Goal: Task Accomplishment & Management: Manage account settings

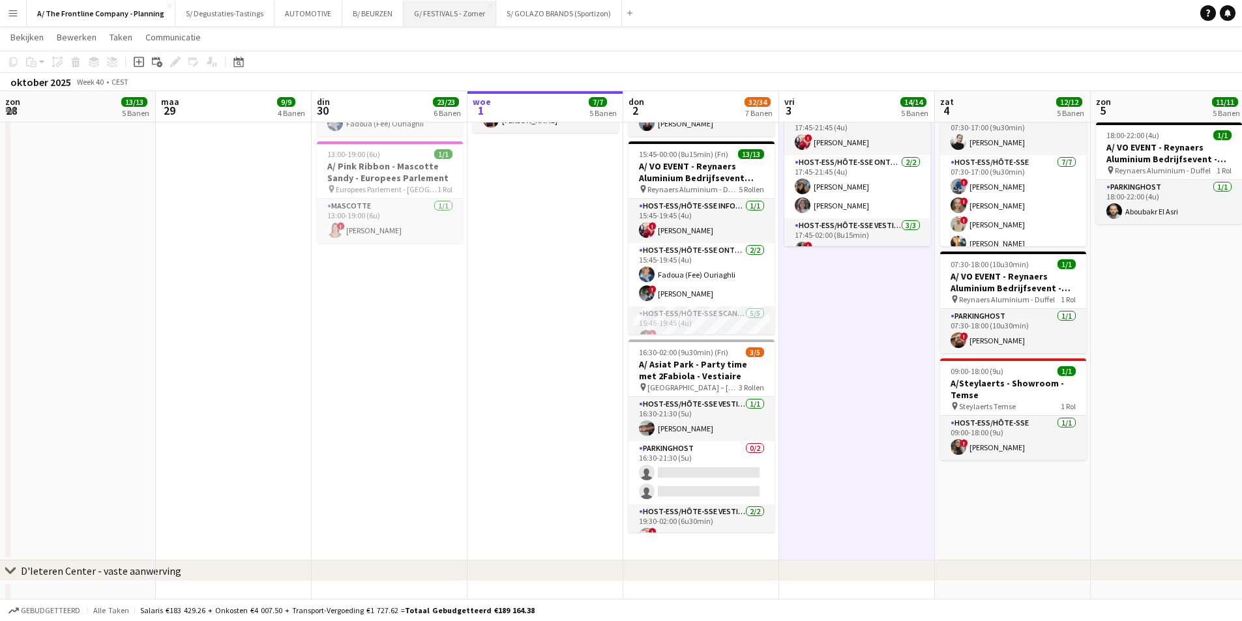
scroll to position [98, 0]
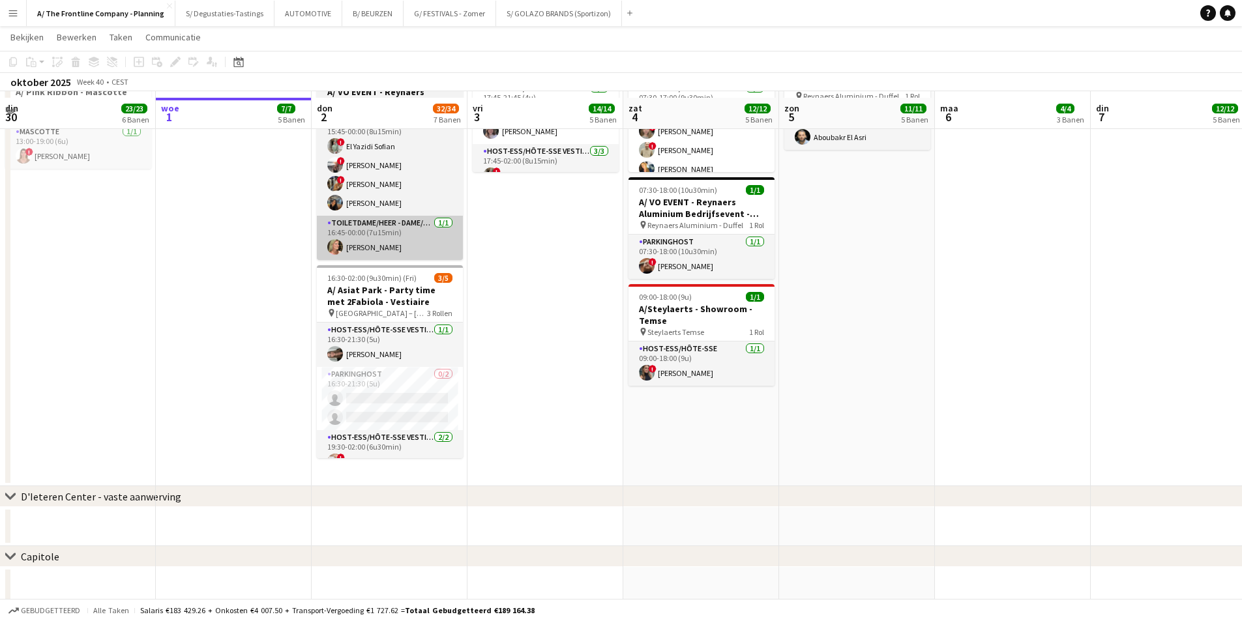
scroll to position [994, 0]
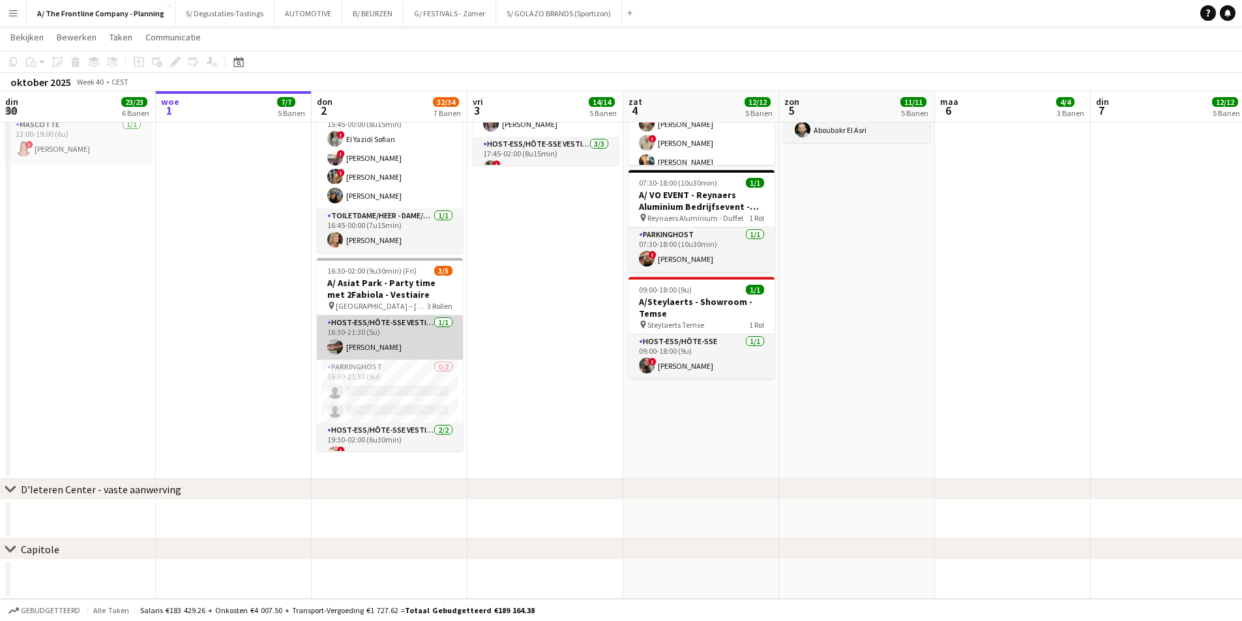
click at [382, 333] on app-card-role "Host-ess/Hôte-sse Vestiaire [DATE] 16:30-21:30 (5u) [PERSON_NAME]" at bounding box center [390, 337] width 146 height 44
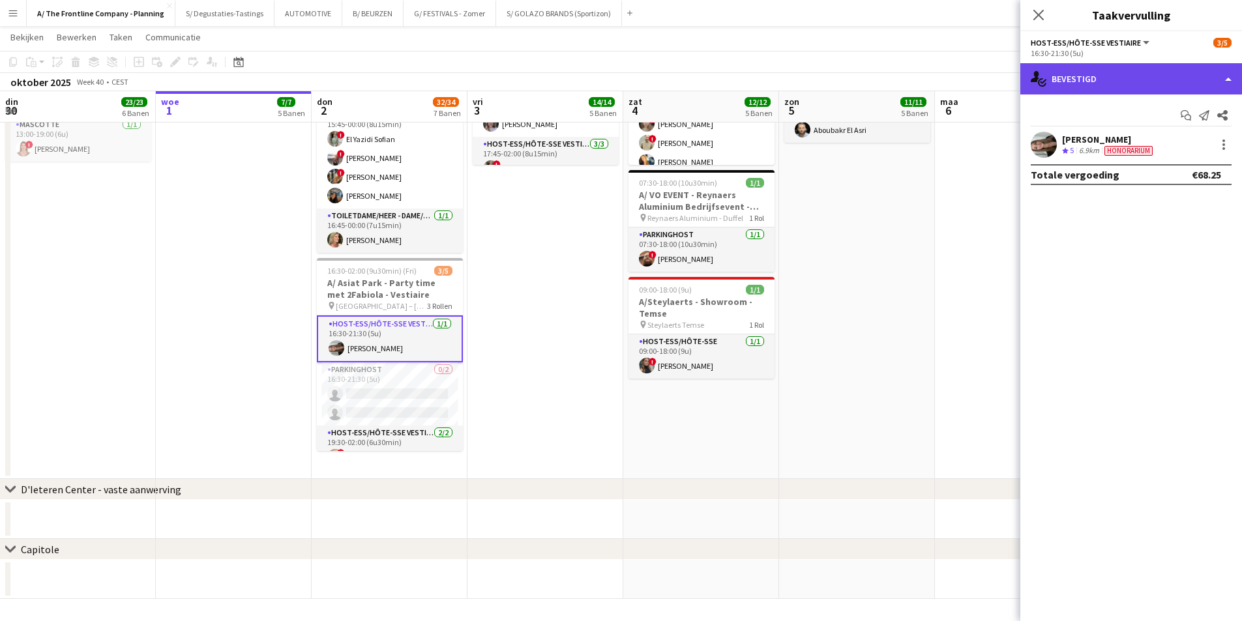
click at [1129, 78] on div "single-neutral-actions-check-2 Bevestigd" at bounding box center [1131, 78] width 222 height 31
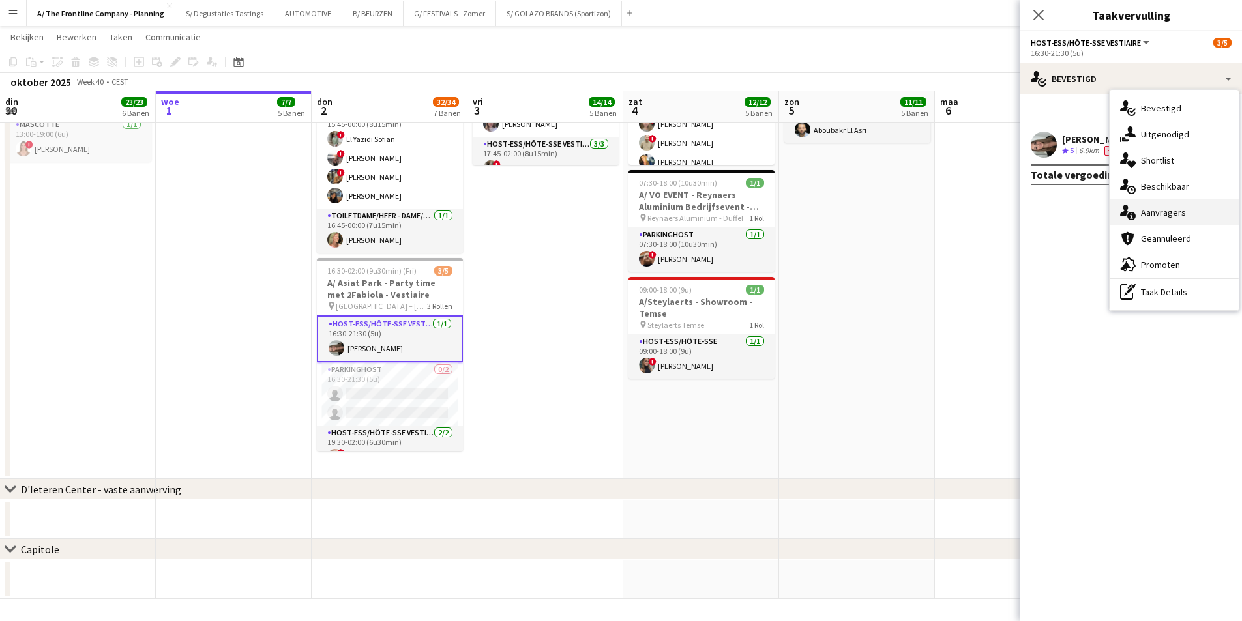
click at [1167, 211] on span "Aanvragers" at bounding box center [1163, 213] width 45 height 12
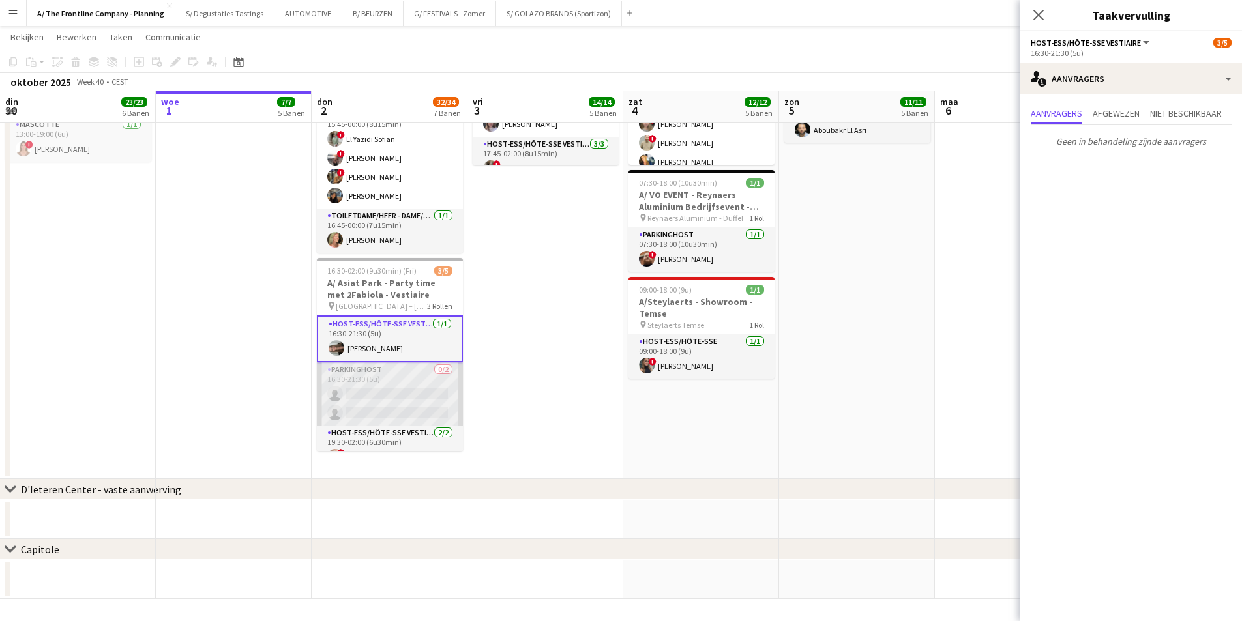
click at [383, 377] on app-card-role "Parkinghost 0/2 16:30-21:30 (5u) single-neutral-actions single-neutral-actions" at bounding box center [390, 393] width 146 height 63
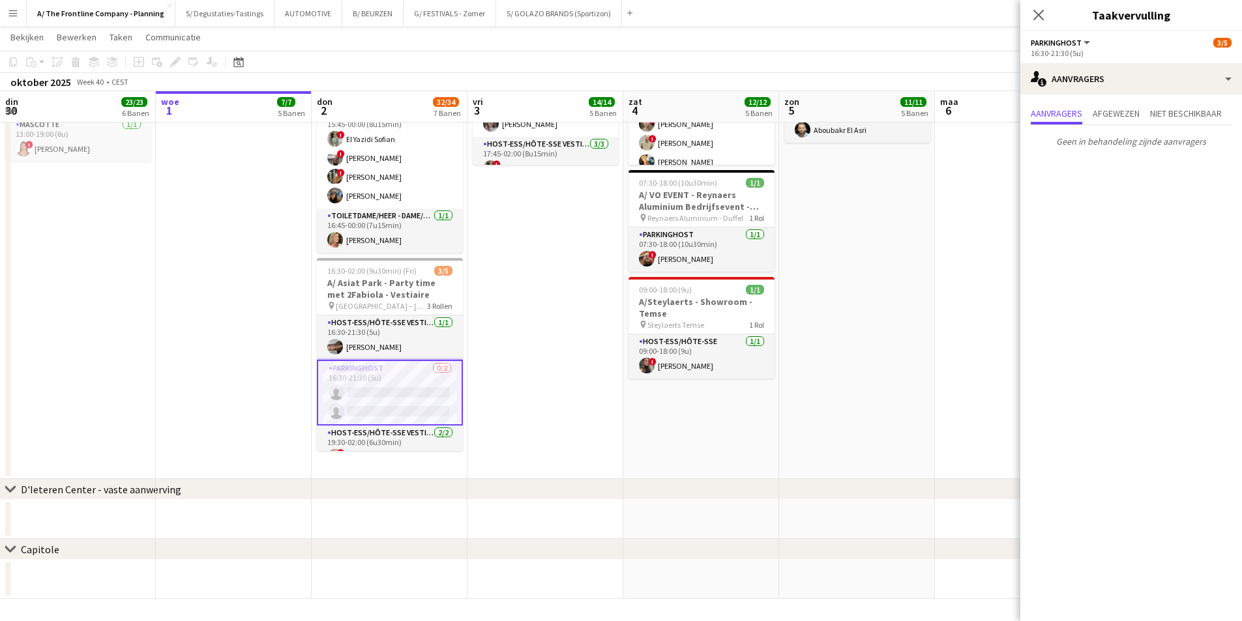
scroll to position [38, 0]
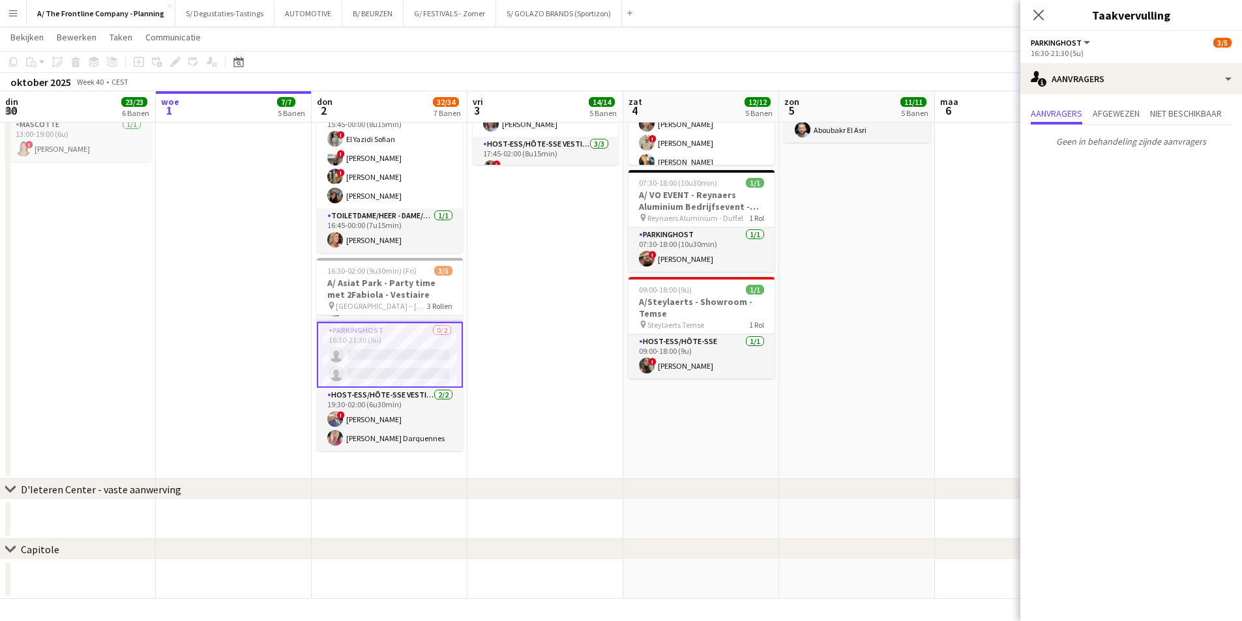
click at [387, 422] on app-card-role "Host-ess/Hôte-sse Vestiaire [DATE] 19:30-02:00 (6u30min) ! [PERSON_NAME] [PERSO…" at bounding box center [390, 419] width 146 height 63
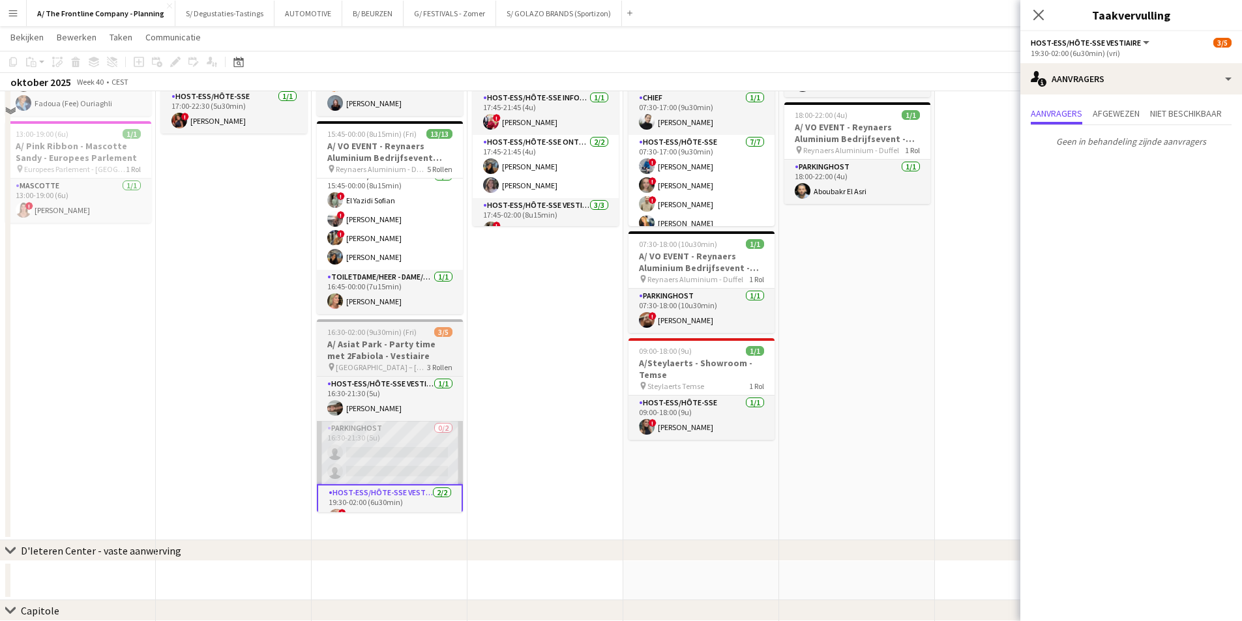
scroll to position [798, 0]
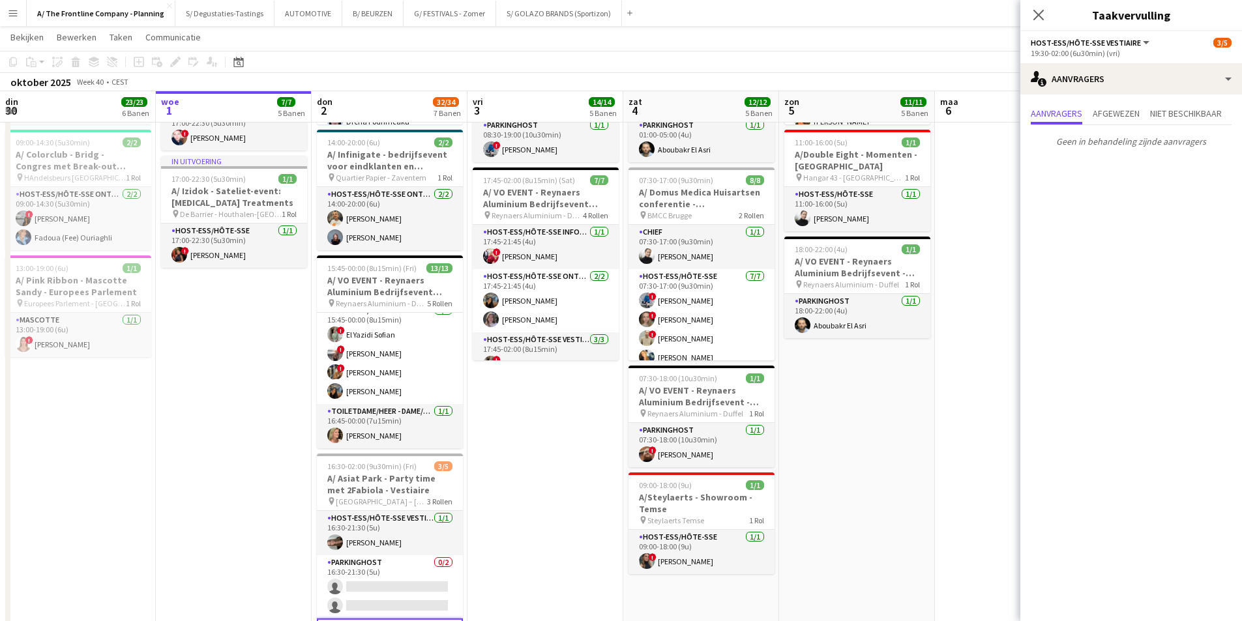
drag, startPoint x: 681, startPoint y: 239, endPoint x: 780, endPoint y: 219, distance: 100.3
click at [179, 283] on app-calendar-viewport "zon 28 13/13 5 Banen [DATE] 9/9 4 Banen din 30 23/23 6 Banen woe 1 7/7 5 Banen …" at bounding box center [621, 23] width 1242 height 1542
drag, startPoint x: 780, startPoint y: 219, endPoint x: 596, endPoint y: 276, distance: 191.9
click at [269, 250] on app-calendar-viewport "zon 28 13/13 5 Banen [DATE] 9/9 4 Banen din 30 23/23 6 Banen woe 1 7/7 5 Banen …" at bounding box center [621, 23] width 1242 height 1542
click at [860, 353] on app-calendar-viewport "zon 28 13/13 5 Banen [DATE] 9/9 4 Banen din 30 23/23 6 Banen woe 1 7/7 5 Banen …" at bounding box center [621, 23] width 1242 height 1542
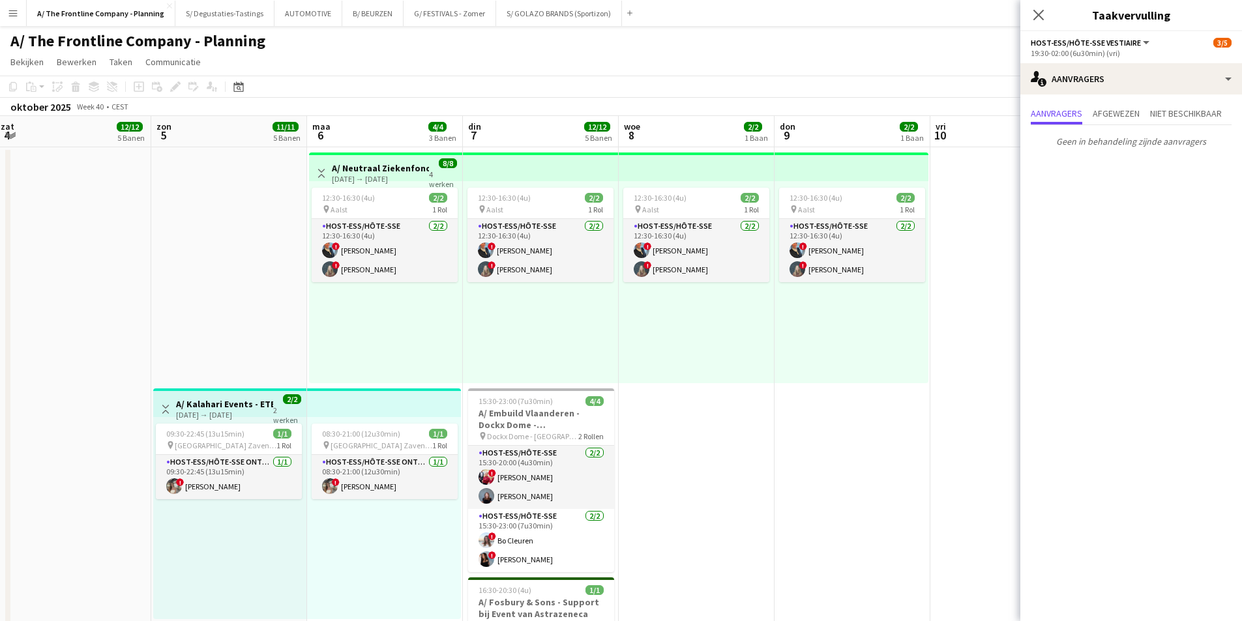
scroll to position [0, 368]
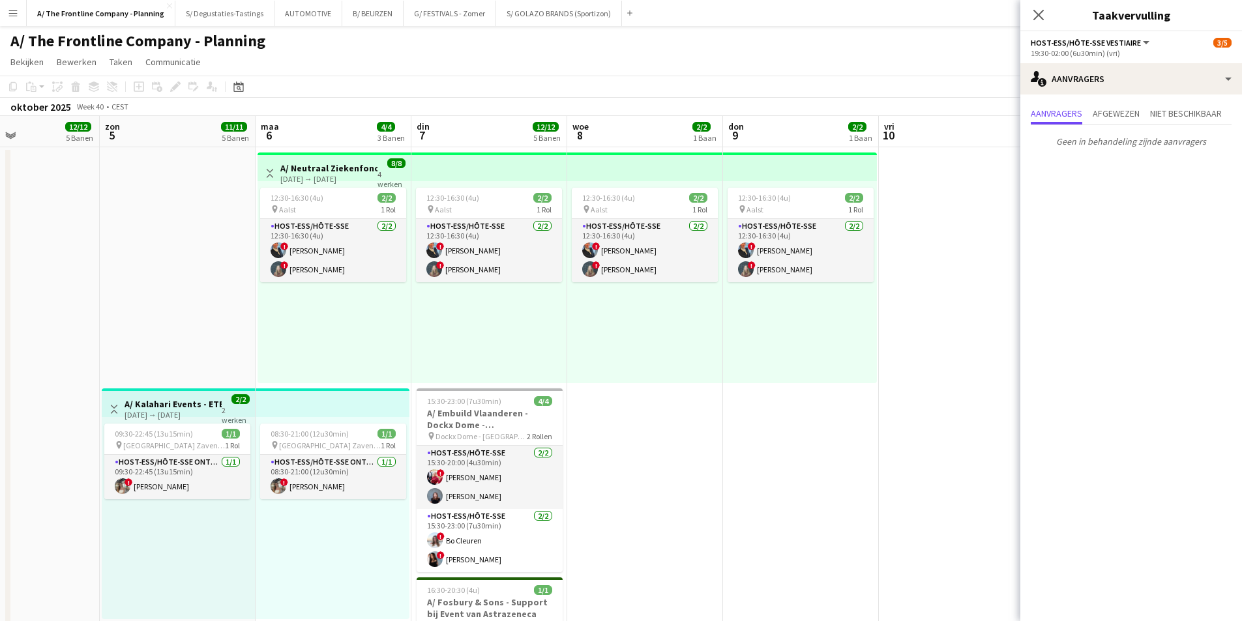
drag, startPoint x: 237, startPoint y: 234, endPoint x: 652, endPoint y: 236, distance: 415.9
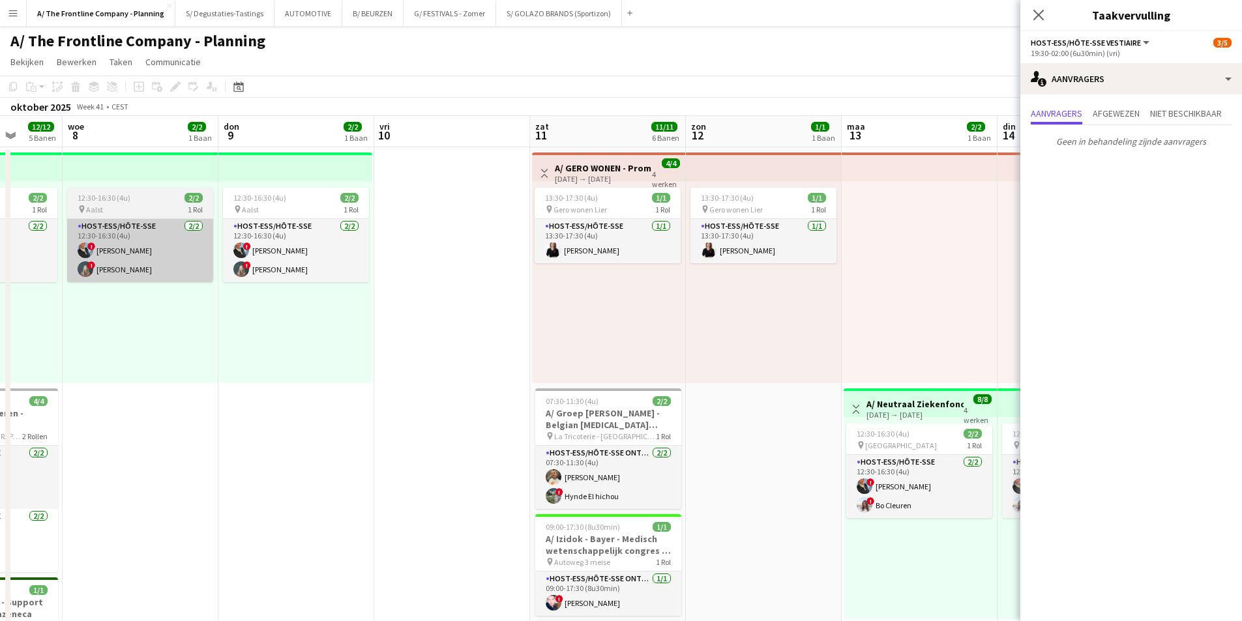
drag, startPoint x: 203, startPoint y: 233, endPoint x: 157, endPoint y: 232, distance: 46.3
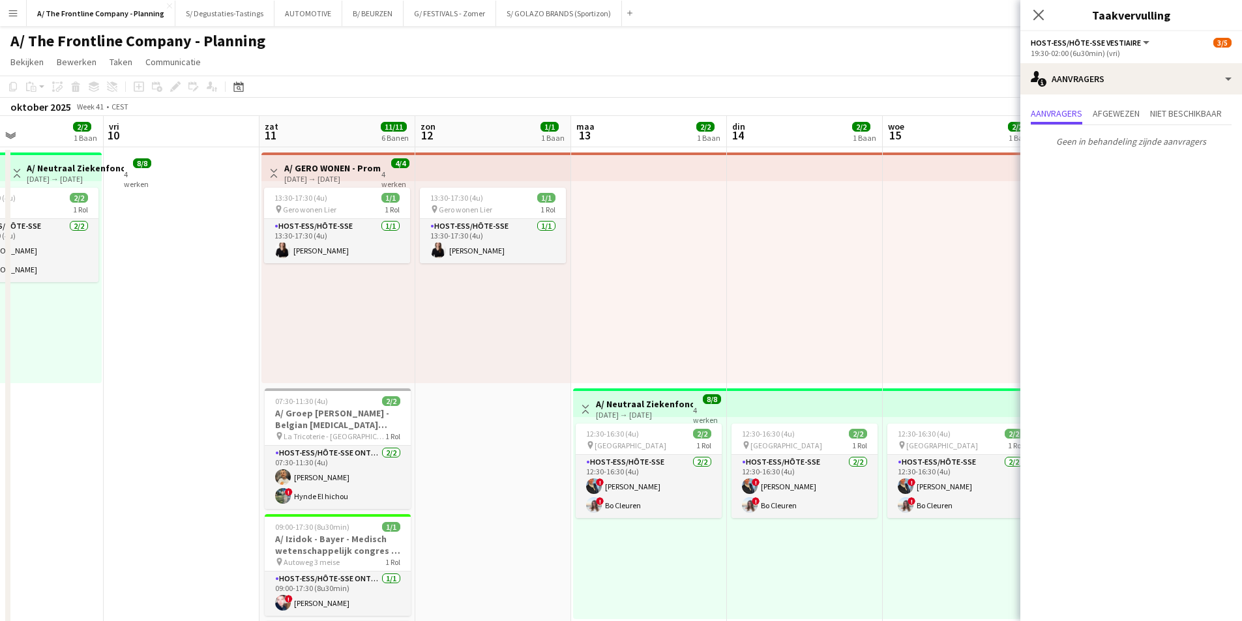
drag, startPoint x: 513, startPoint y: 233, endPoint x: 183, endPoint y: 233, distance: 330.5
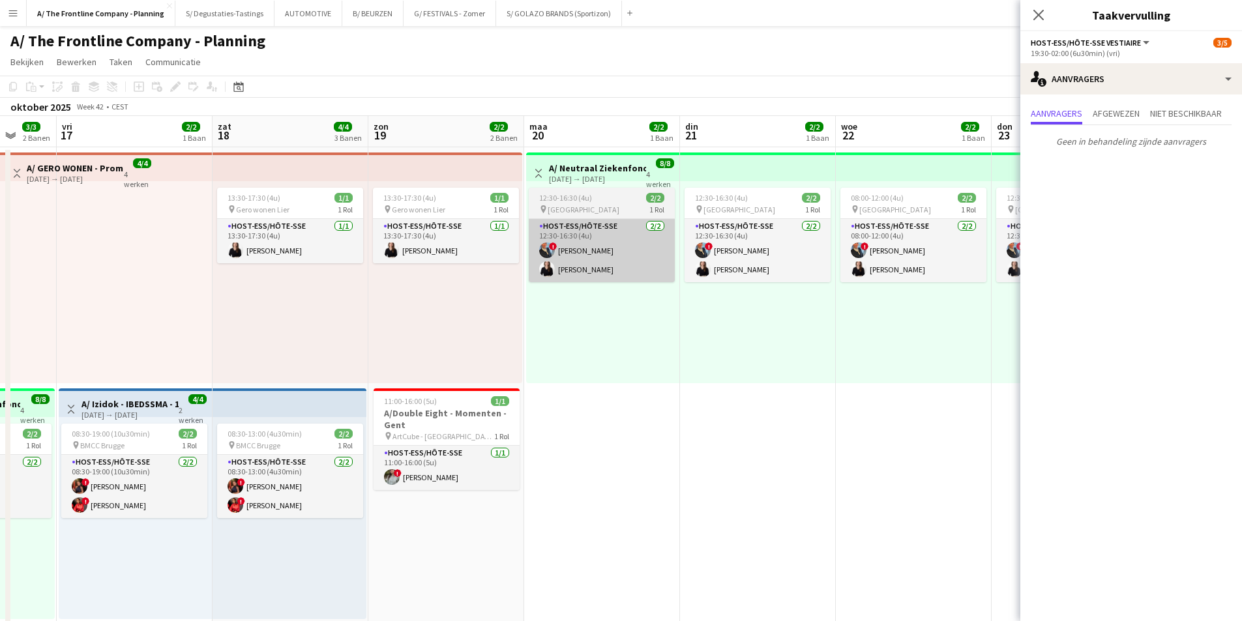
drag, startPoint x: 838, startPoint y: 241, endPoint x: 601, endPoint y: 227, distance: 237.0
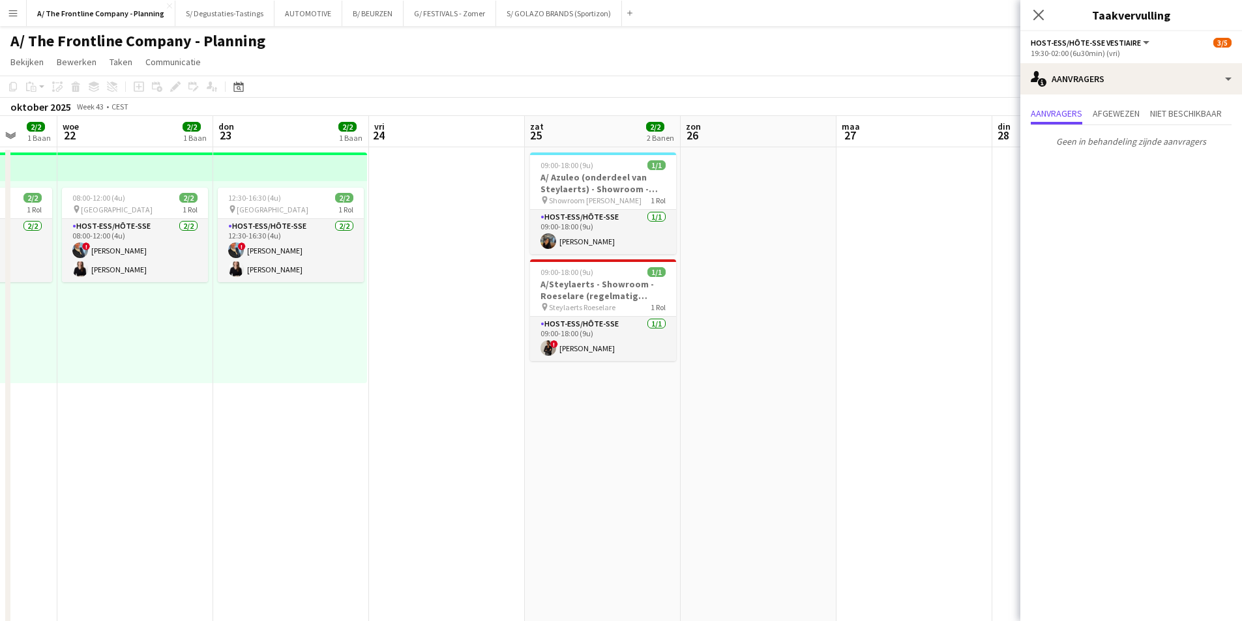
scroll to position [0, 423]
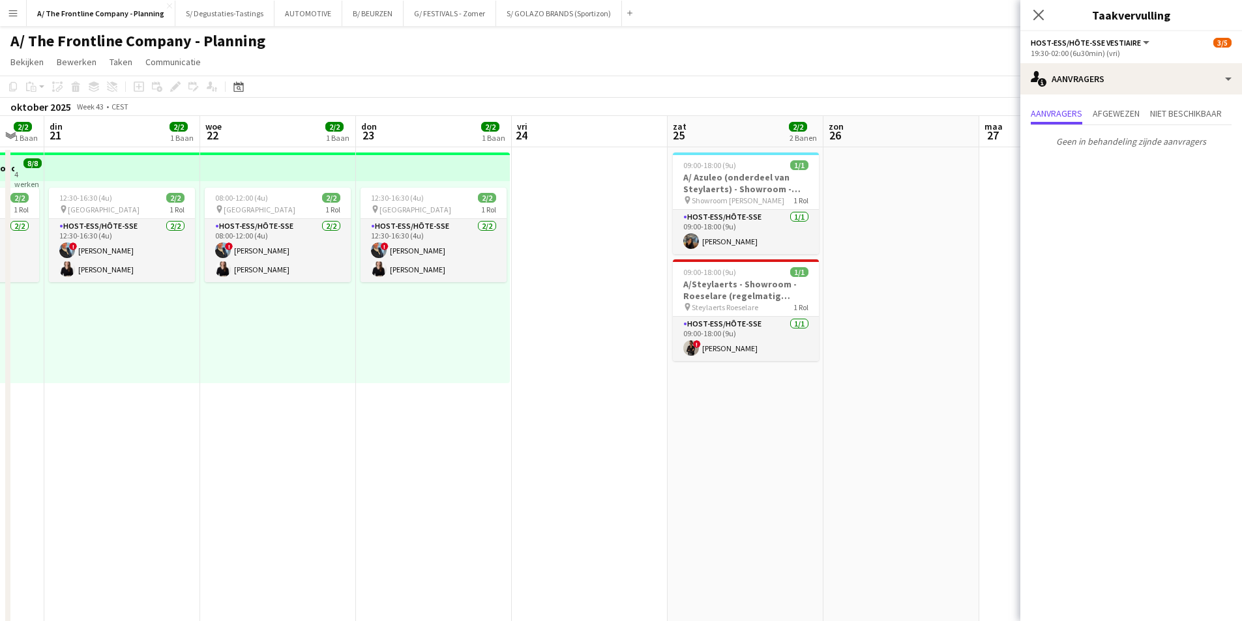
drag, startPoint x: 819, startPoint y: 227, endPoint x: 184, endPoint y: 221, distance: 634.9
click at [716, 136] on app-board-header-date "zat 25 2/2 2 Banen" at bounding box center [745, 131] width 156 height 31
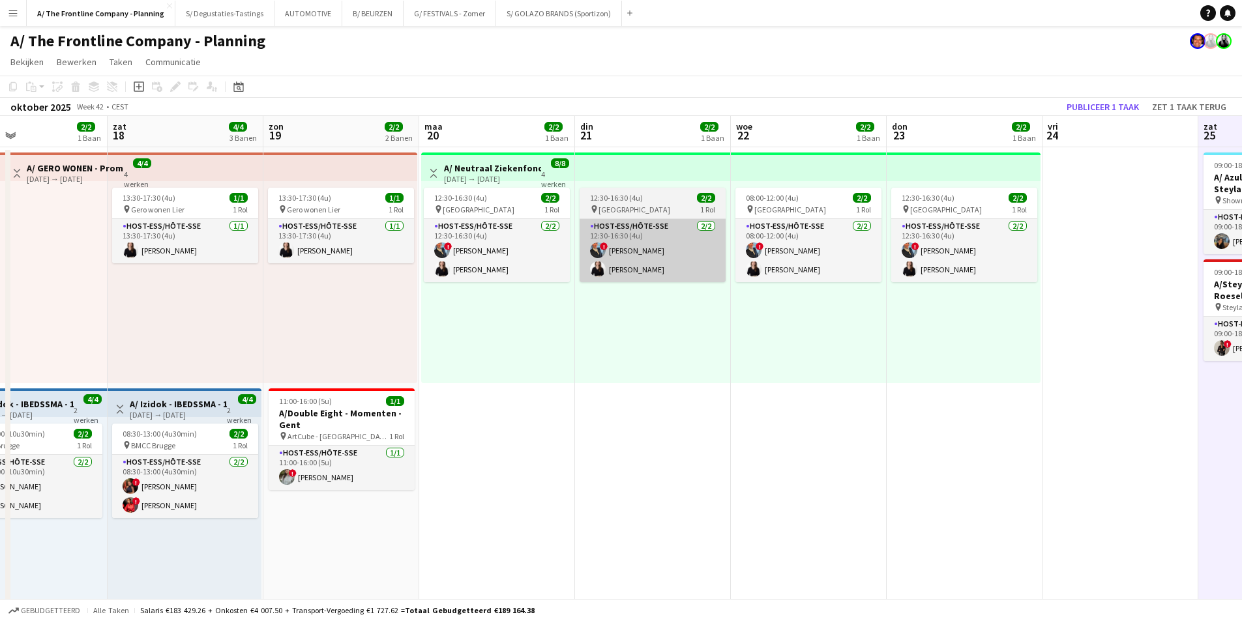
drag, startPoint x: 198, startPoint y: 239, endPoint x: 648, endPoint y: 258, distance: 450.2
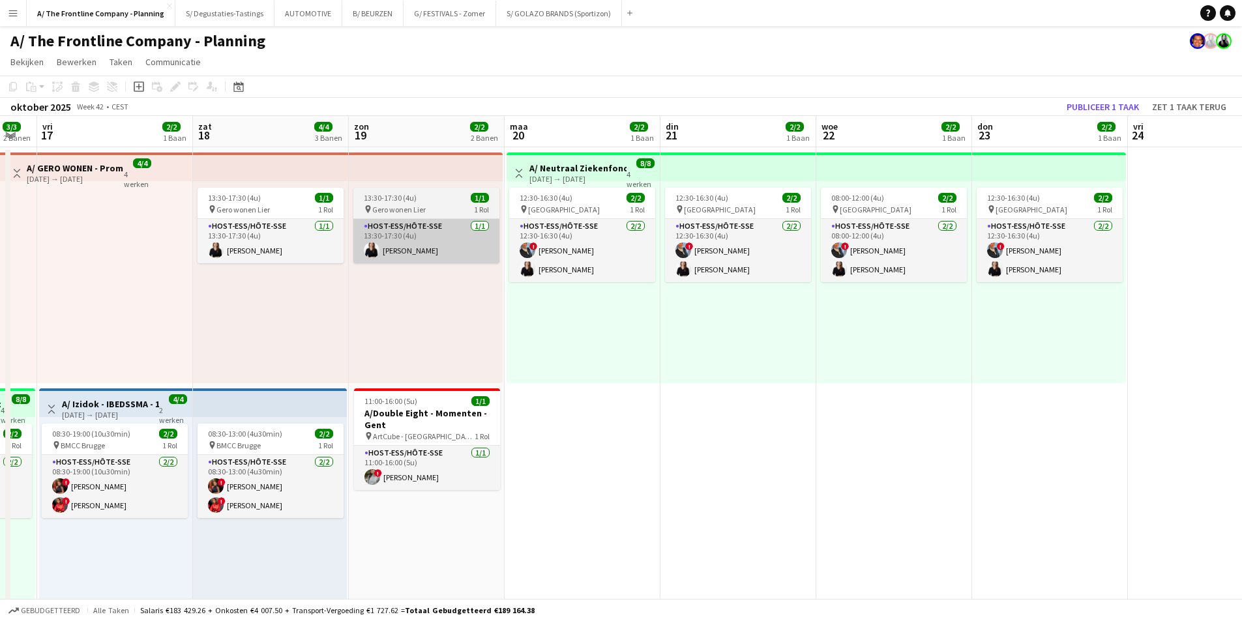
drag, startPoint x: 521, startPoint y: 251, endPoint x: 965, endPoint y: 237, distance: 443.4
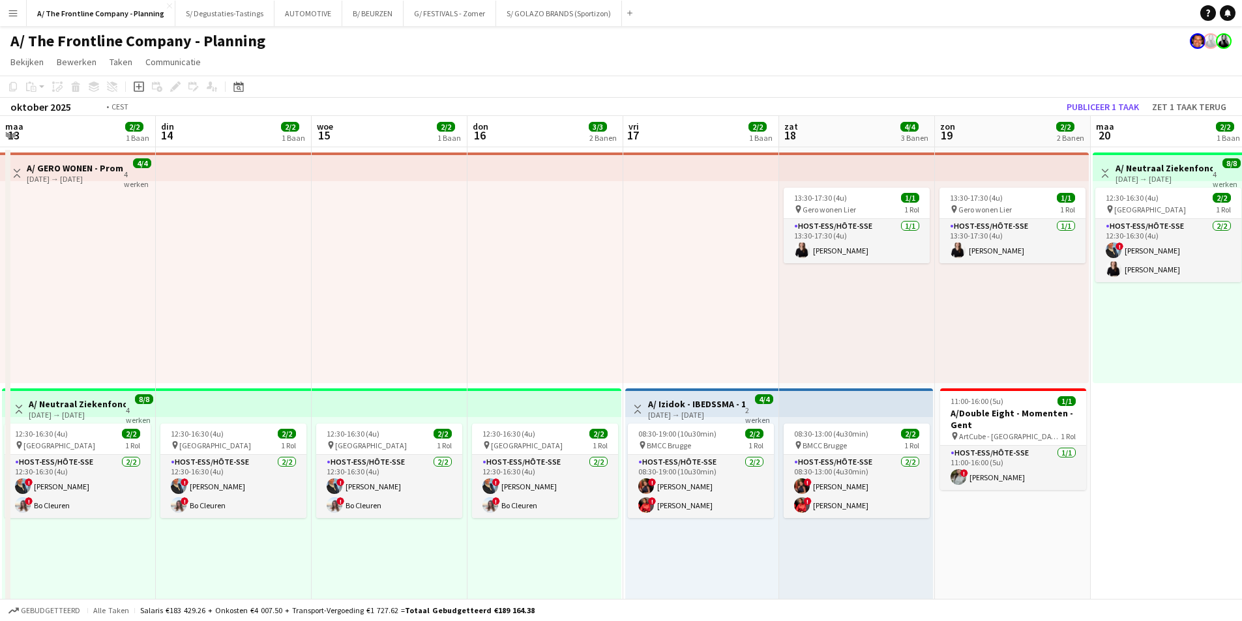
drag, startPoint x: 451, startPoint y: 237, endPoint x: 789, endPoint y: 214, distance: 338.4
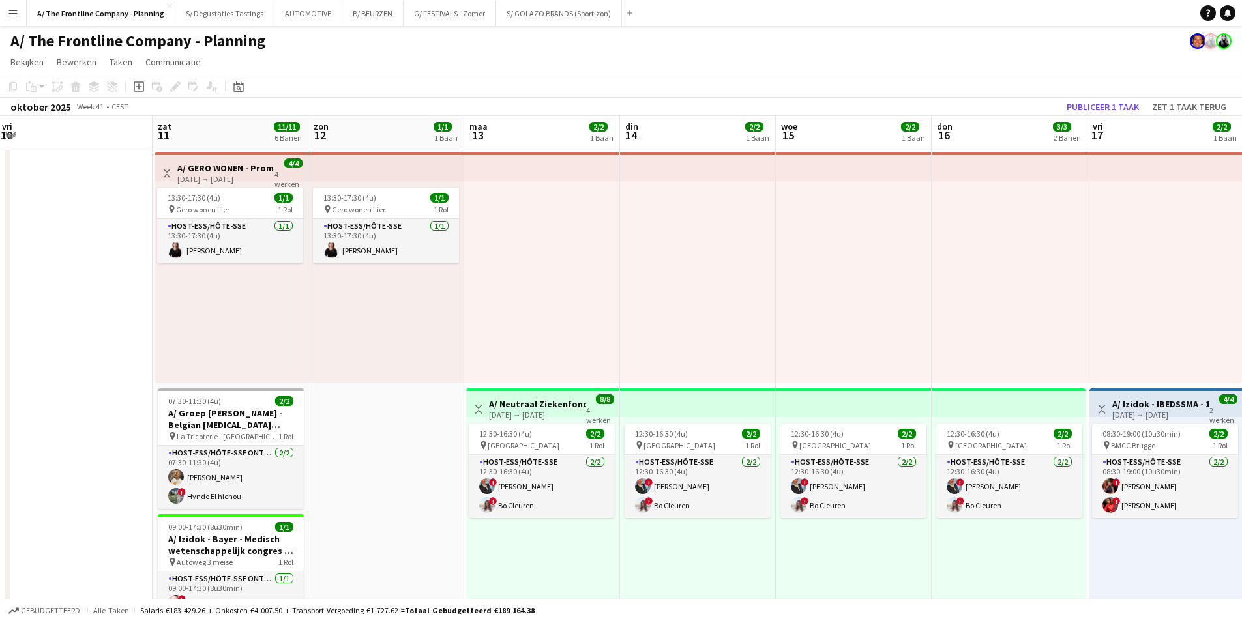
drag, startPoint x: 279, startPoint y: 253, endPoint x: 813, endPoint y: 233, distance: 534.8
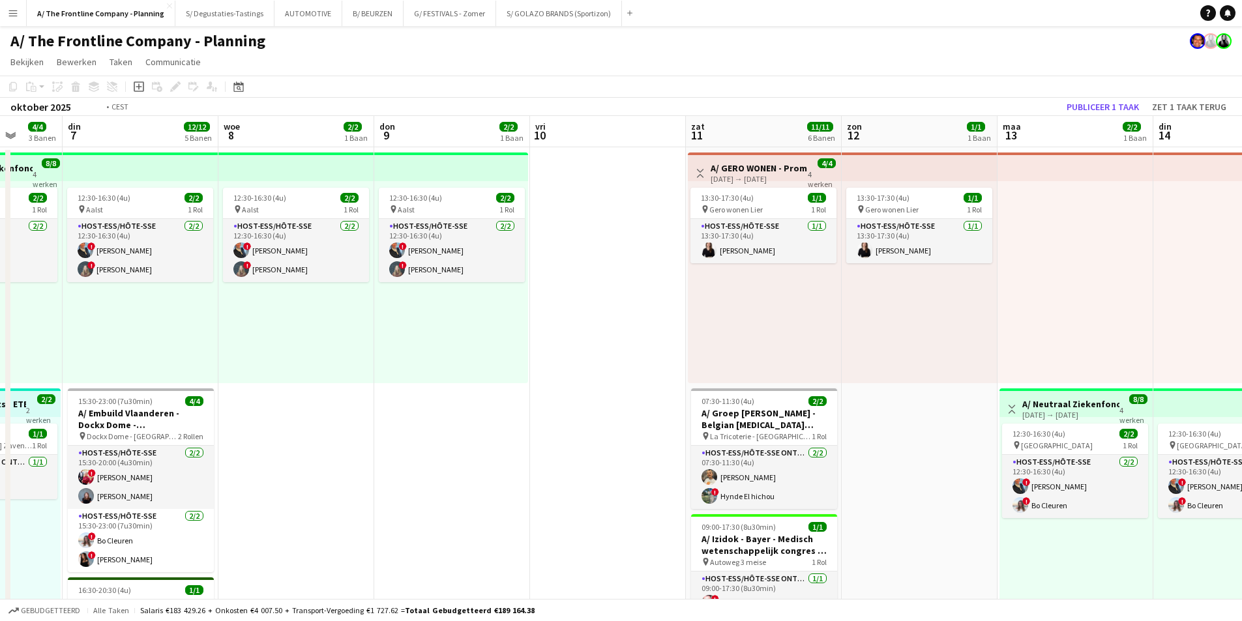
drag, startPoint x: 272, startPoint y: 250, endPoint x: 790, endPoint y: 231, distance: 518.5
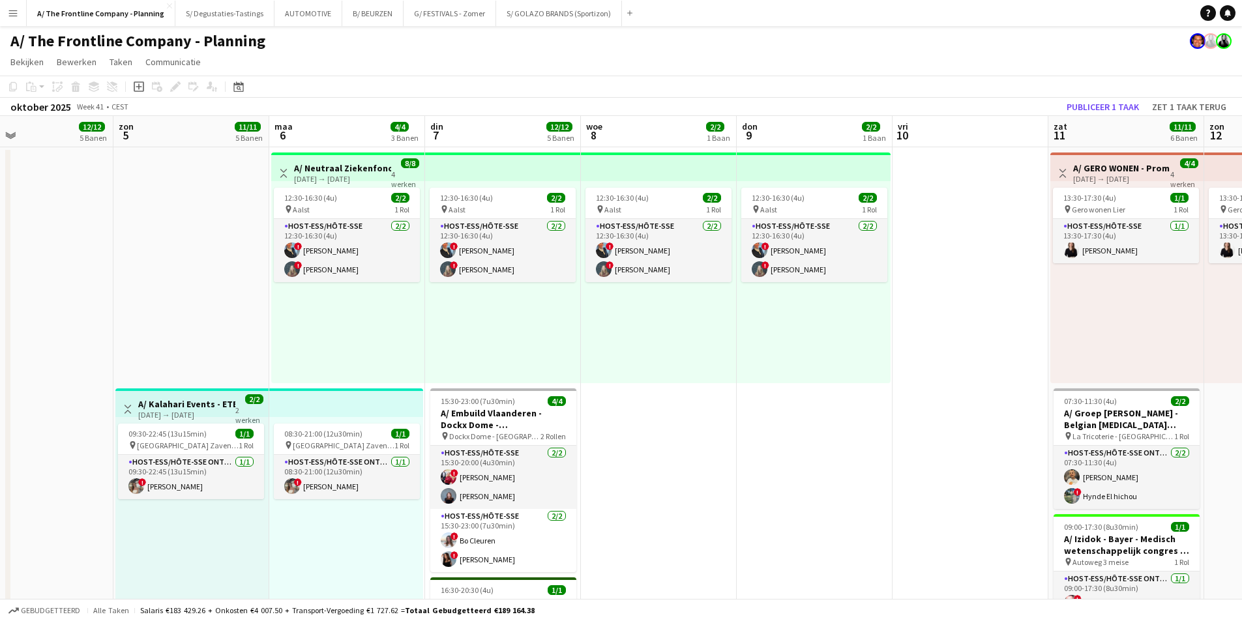
scroll to position [22, 0]
drag, startPoint x: 694, startPoint y: 205, endPoint x: 800, endPoint y: 199, distance: 107.1
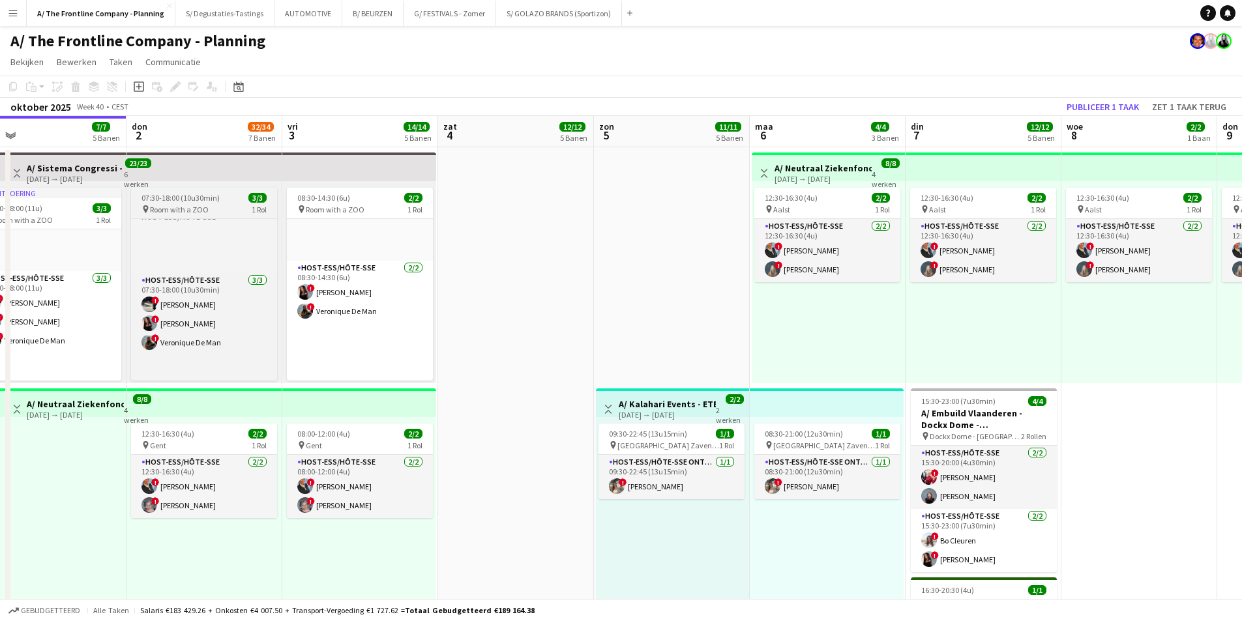
scroll to position [0, 0]
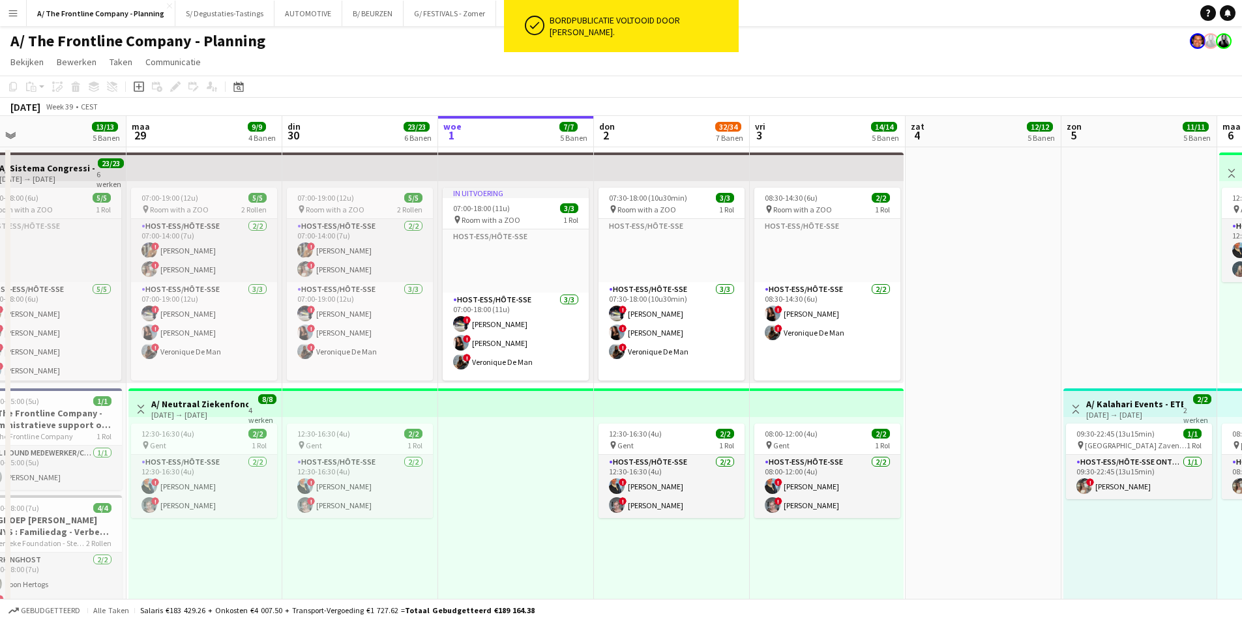
drag, startPoint x: 345, startPoint y: 200, endPoint x: 737, endPoint y: 187, distance: 391.9
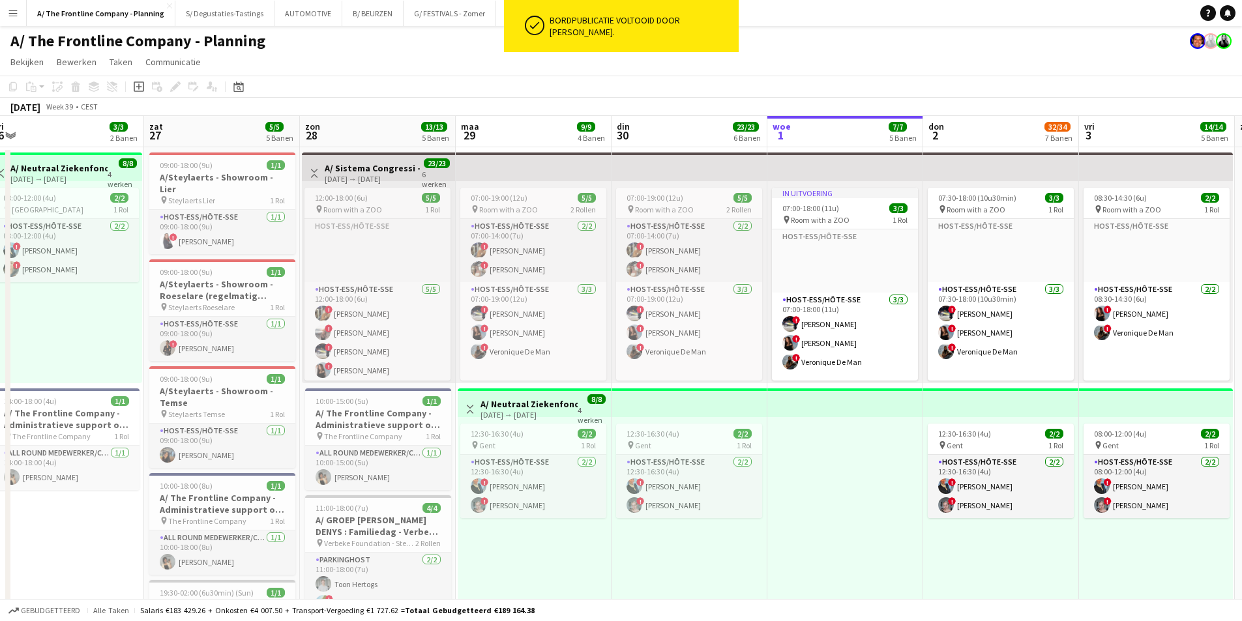
drag, startPoint x: 269, startPoint y: 210, endPoint x: 551, endPoint y: 185, distance: 282.7
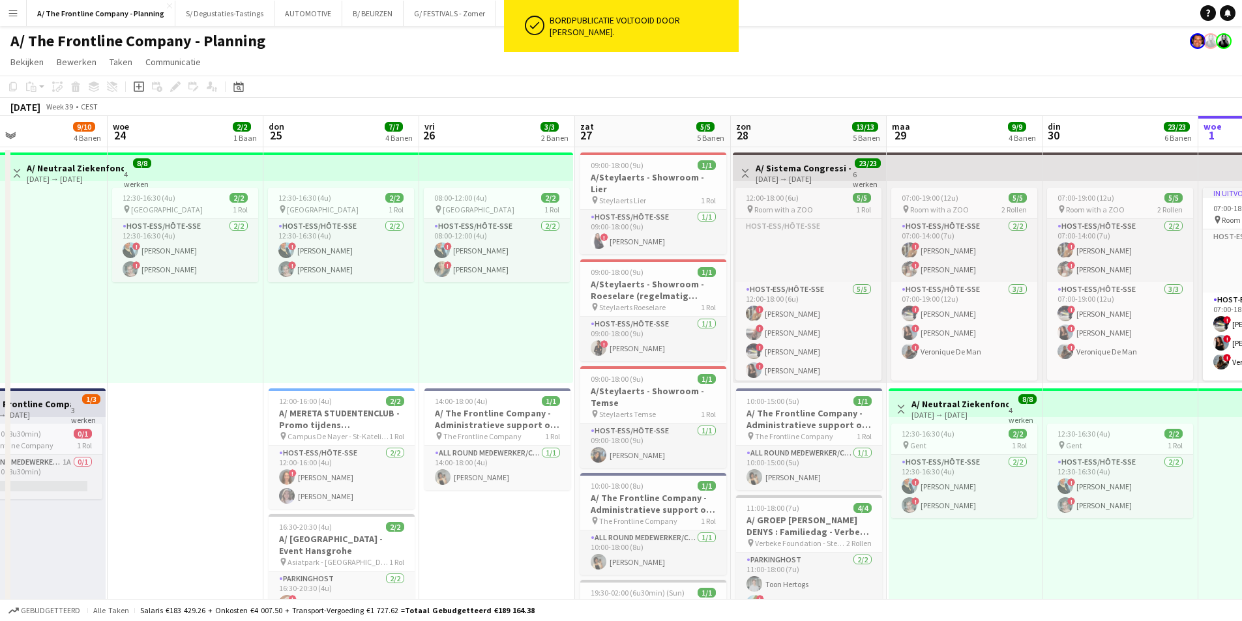
drag, startPoint x: 160, startPoint y: 156, endPoint x: 591, endPoint y: 140, distance: 431.1
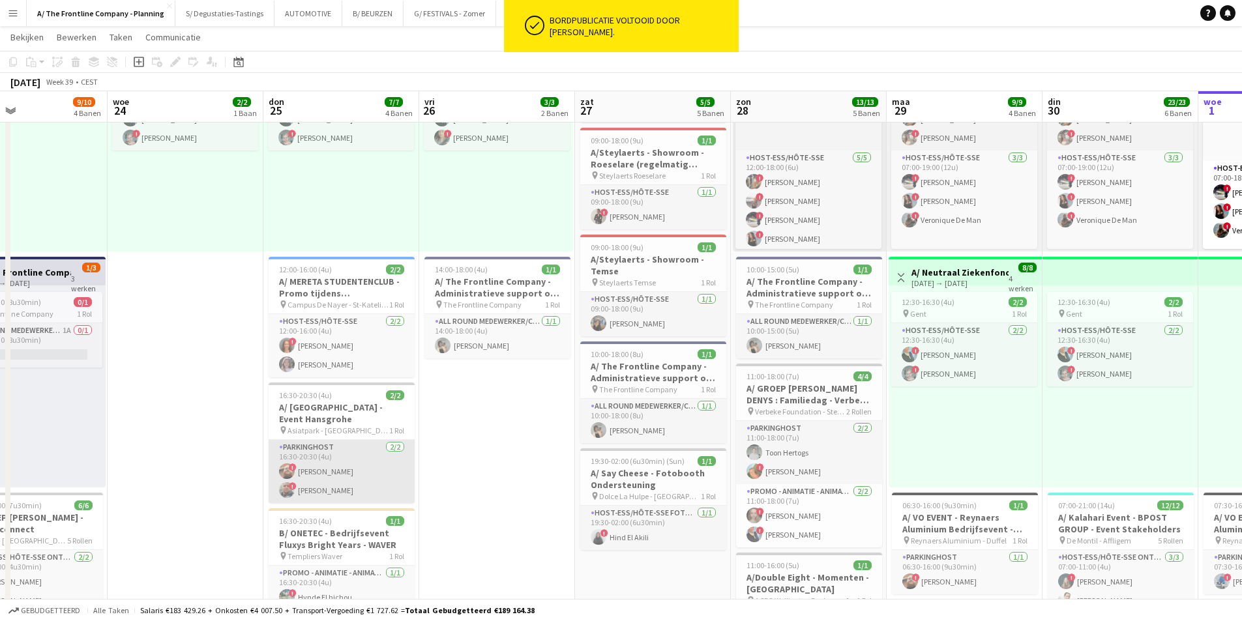
click at [327, 477] on app-card-role "Parkinghost [DATE] 16:30-20:30 (4u) ! [PERSON_NAME] ! [PERSON_NAME]" at bounding box center [342, 471] width 146 height 63
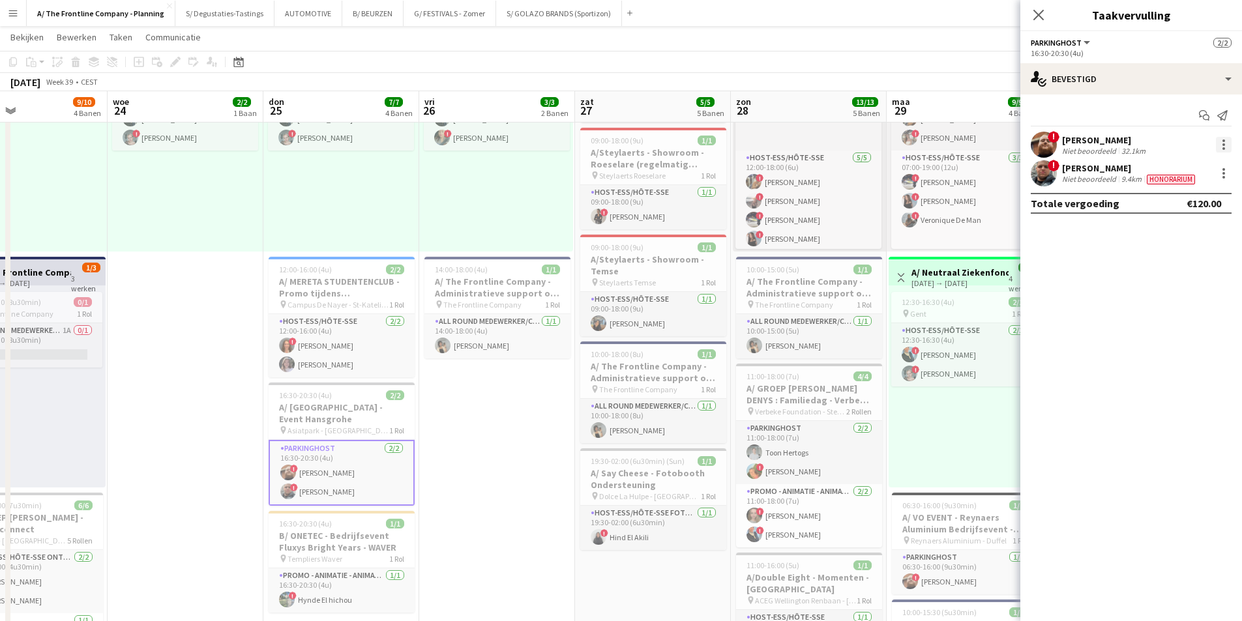
click at [1220, 143] on div at bounding box center [1224, 145] width 16 height 16
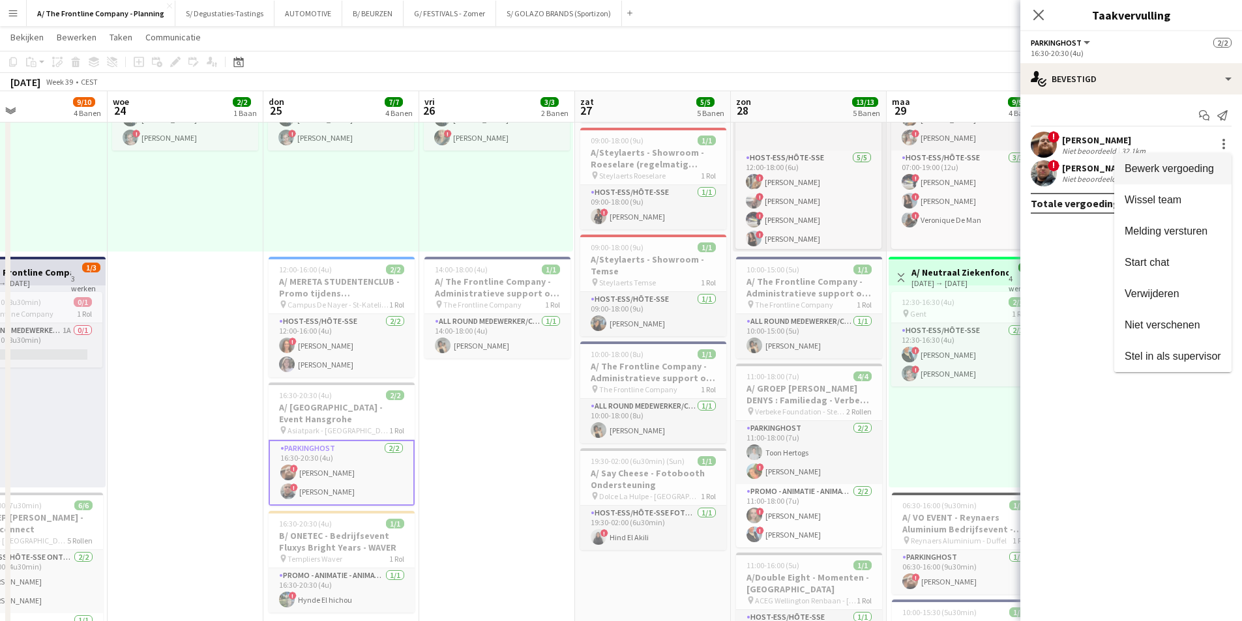
click at [1193, 163] on span "Bewerk vergoeding" at bounding box center [1168, 168] width 89 height 11
